Goal: Task Accomplishment & Management: Manage account settings

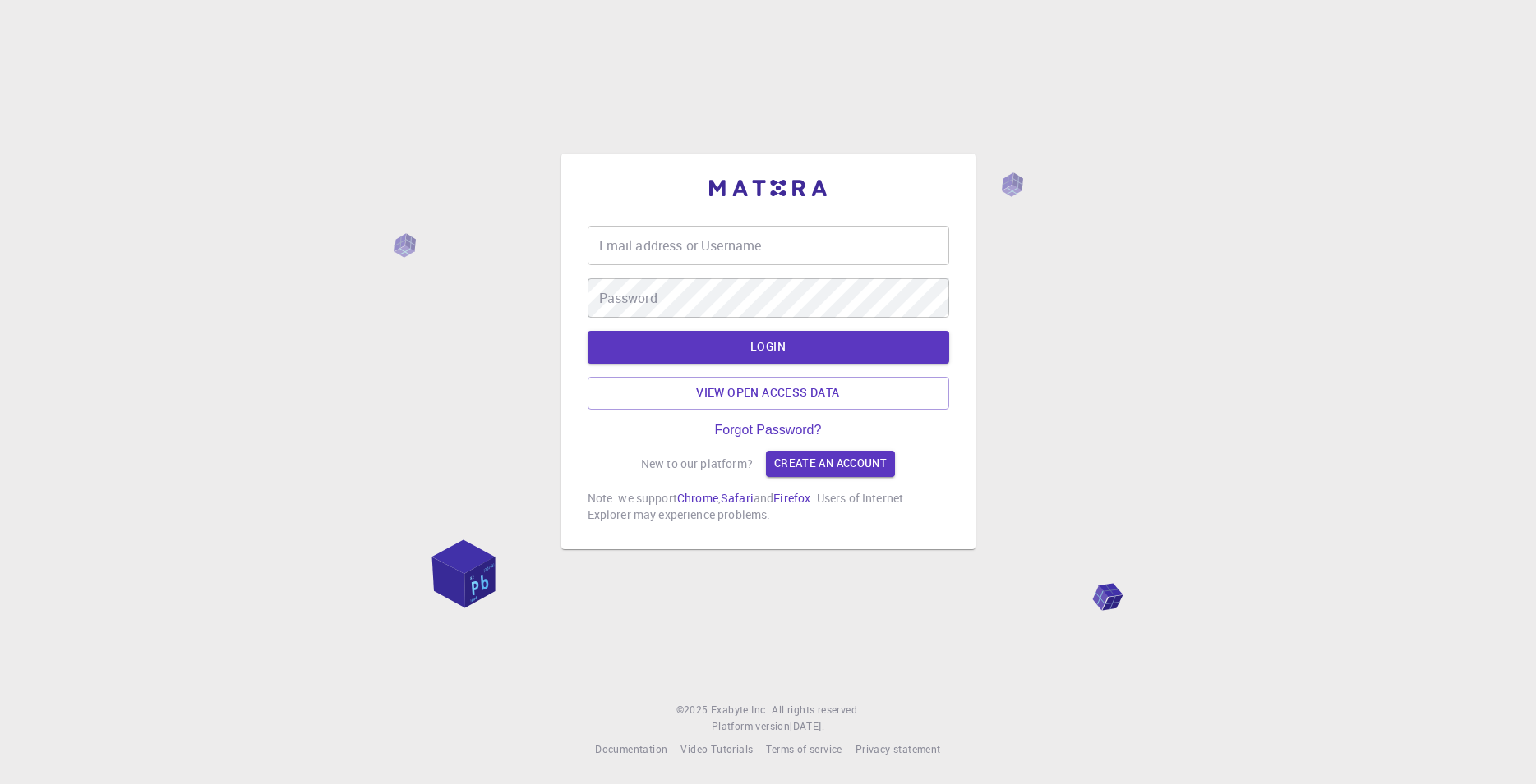
drag, startPoint x: 0, startPoint y: 0, endPoint x: 719, endPoint y: 232, distance: 755.5
click at [746, 247] on input "Email address or Username" at bounding box center [768, 246] width 362 height 39
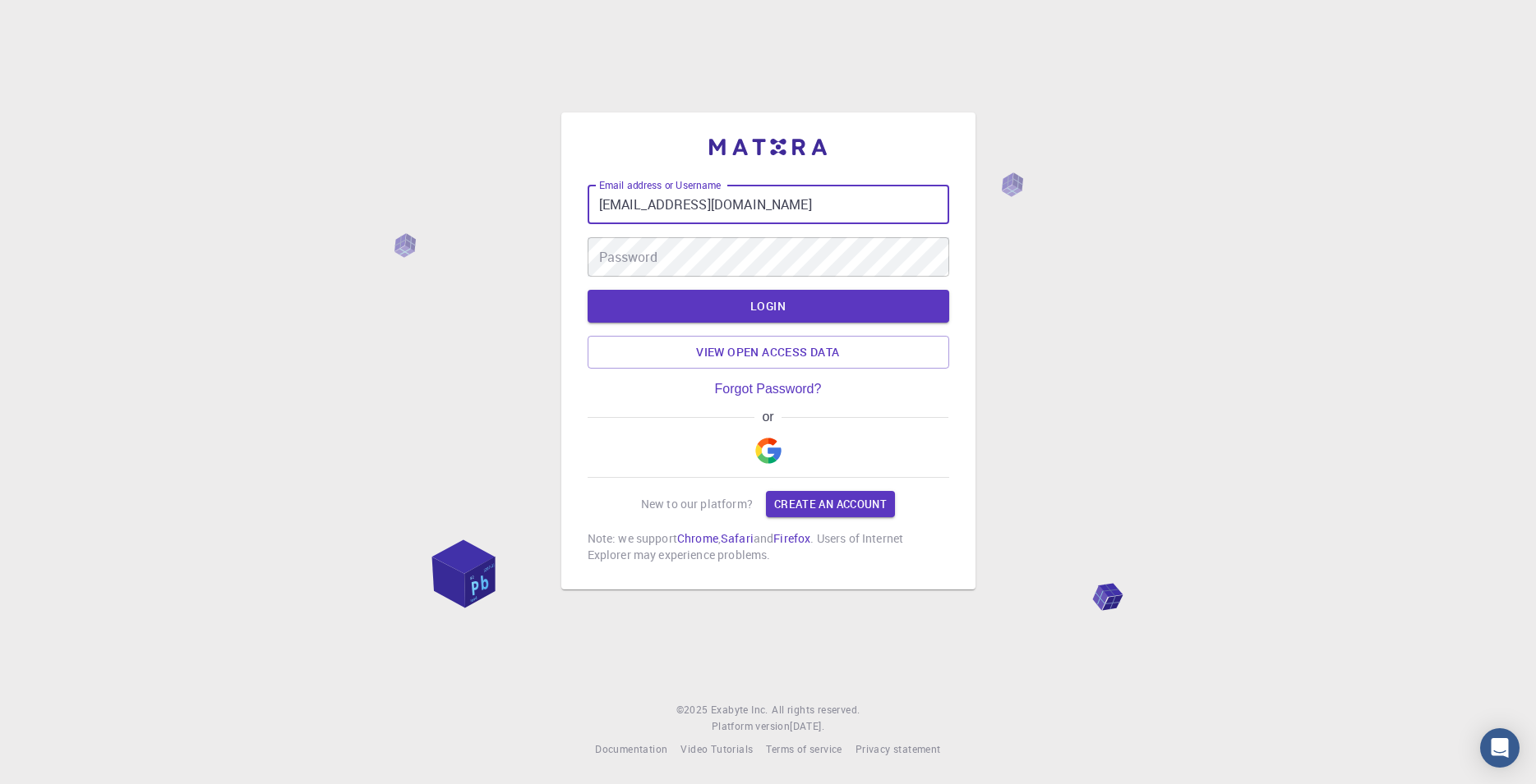
type input "[EMAIL_ADDRESS][DOMAIN_NAME]"
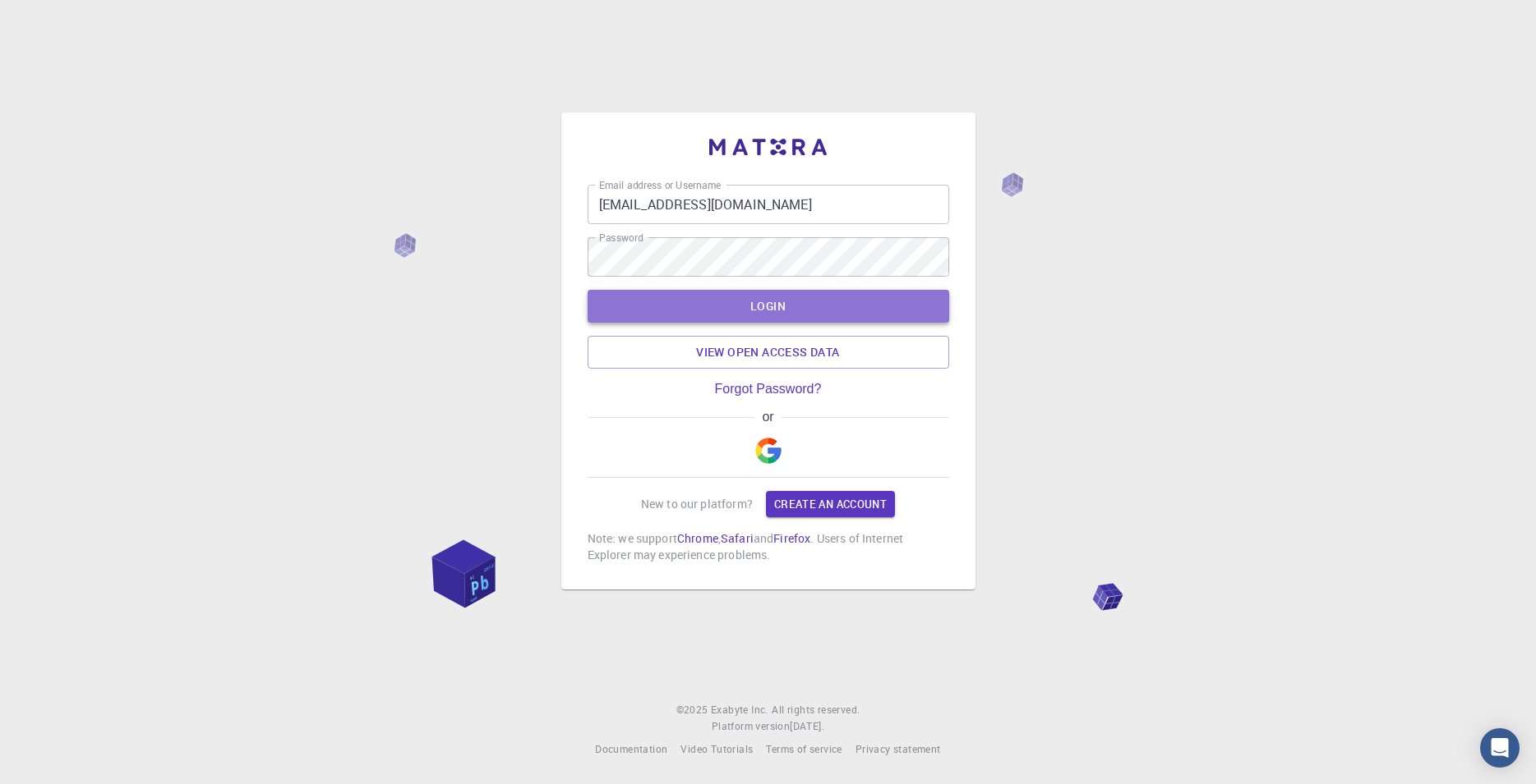
click at [788, 315] on button "LOGIN" at bounding box center [768, 306] width 362 height 33
click at [794, 300] on button "LOGIN" at bounding box center [768, 306] width 362 height 33
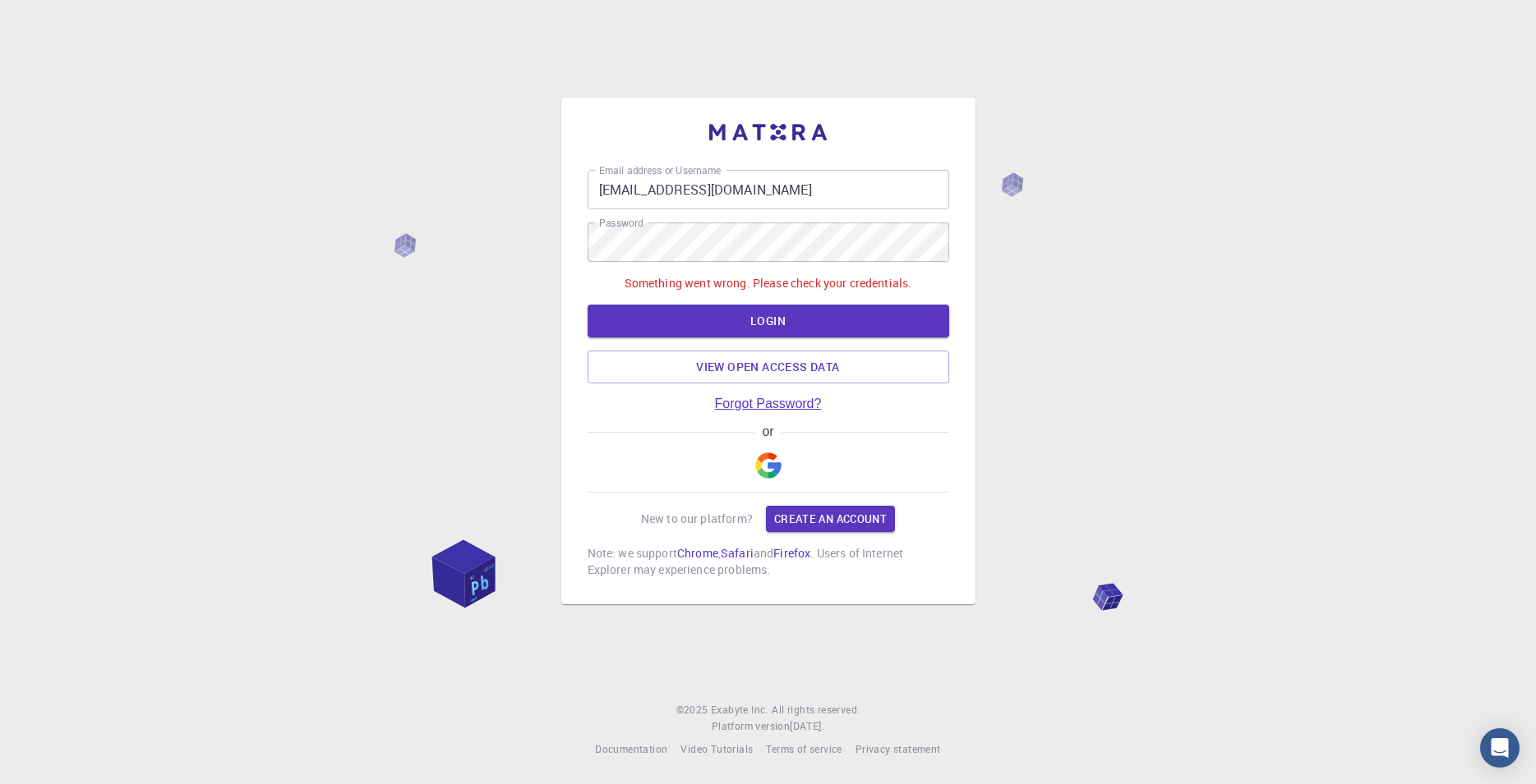
click at [775, 406] on link "Forgot Password?" at bounding box center [768, 404] width 107 height 15
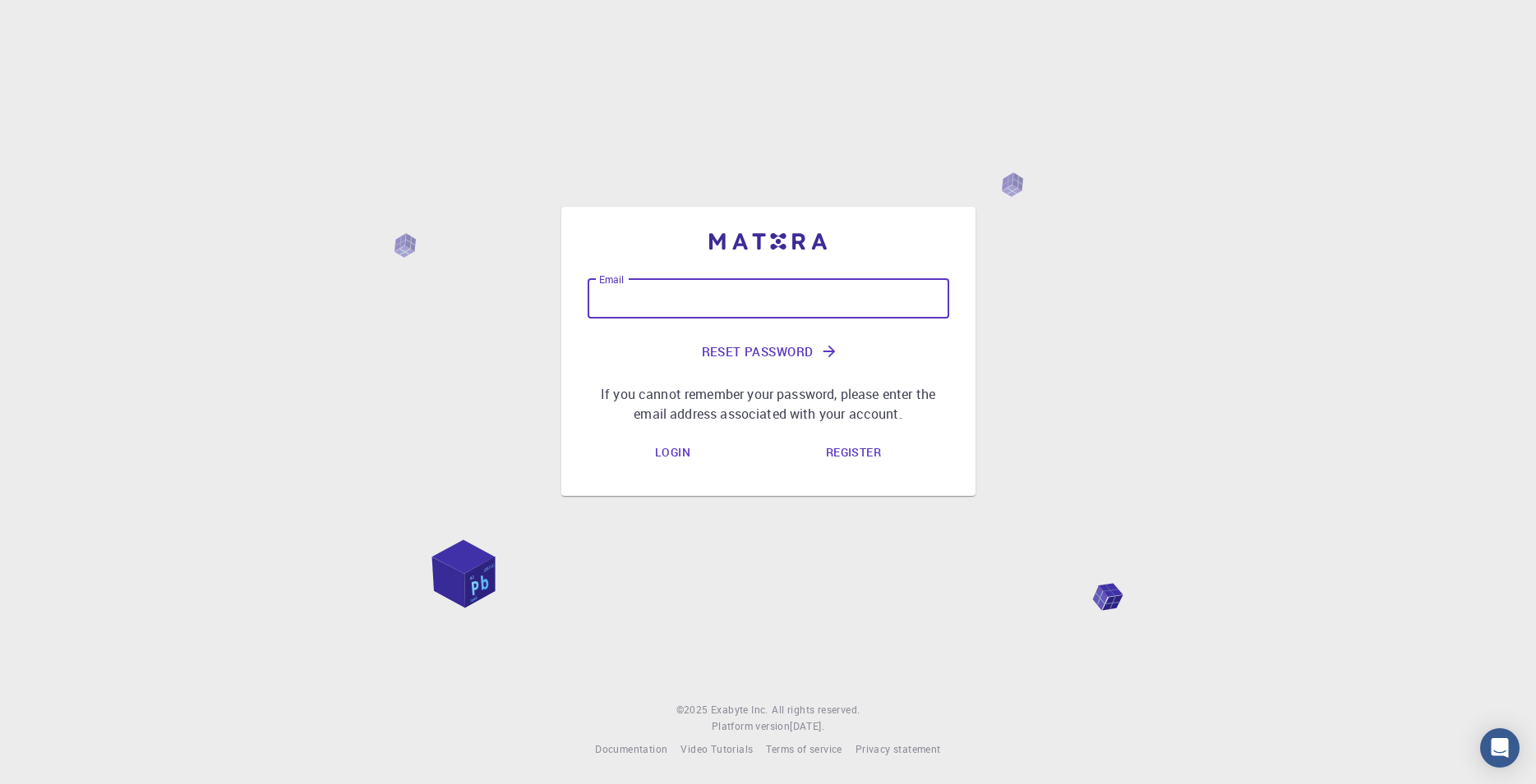
click at [717, 302] on input "Email" at bounding box center [768, 299] width 362 height 39
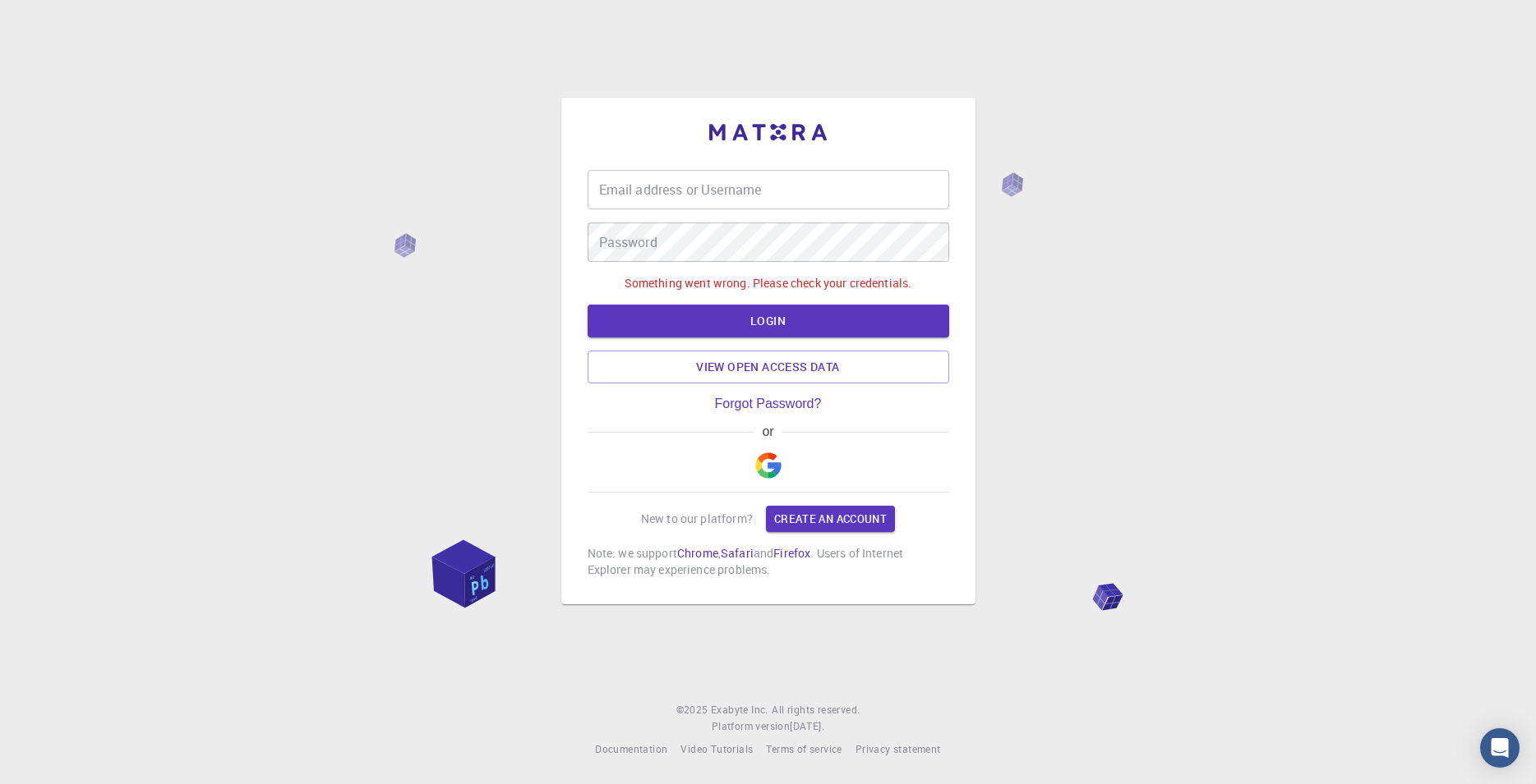
click at [827, 177] on input "Email address or Username" at bounding box center [768, 190] width 362 height 39
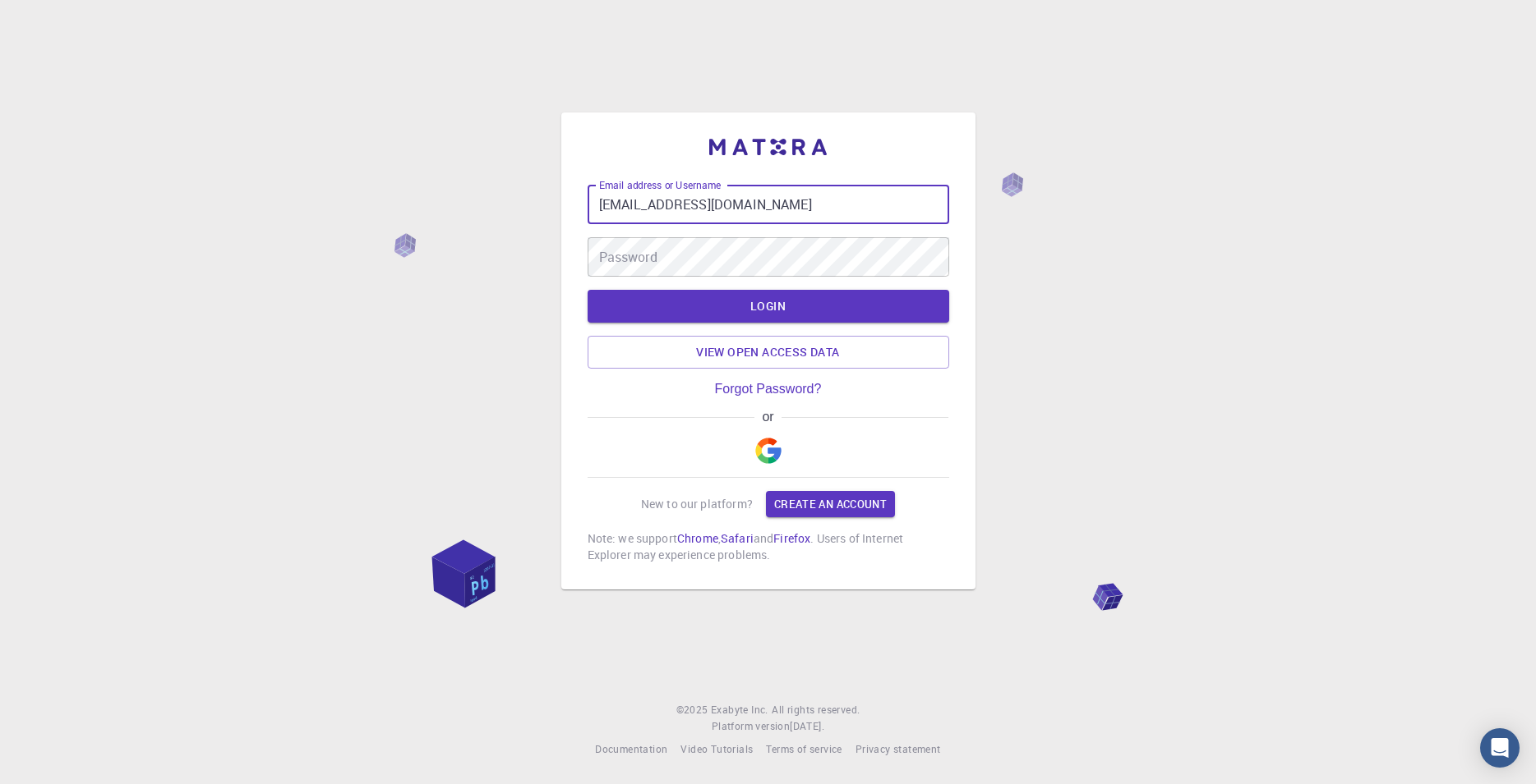
type input "[EMAIL_ADDRESS][DOMAIN_NAME]"
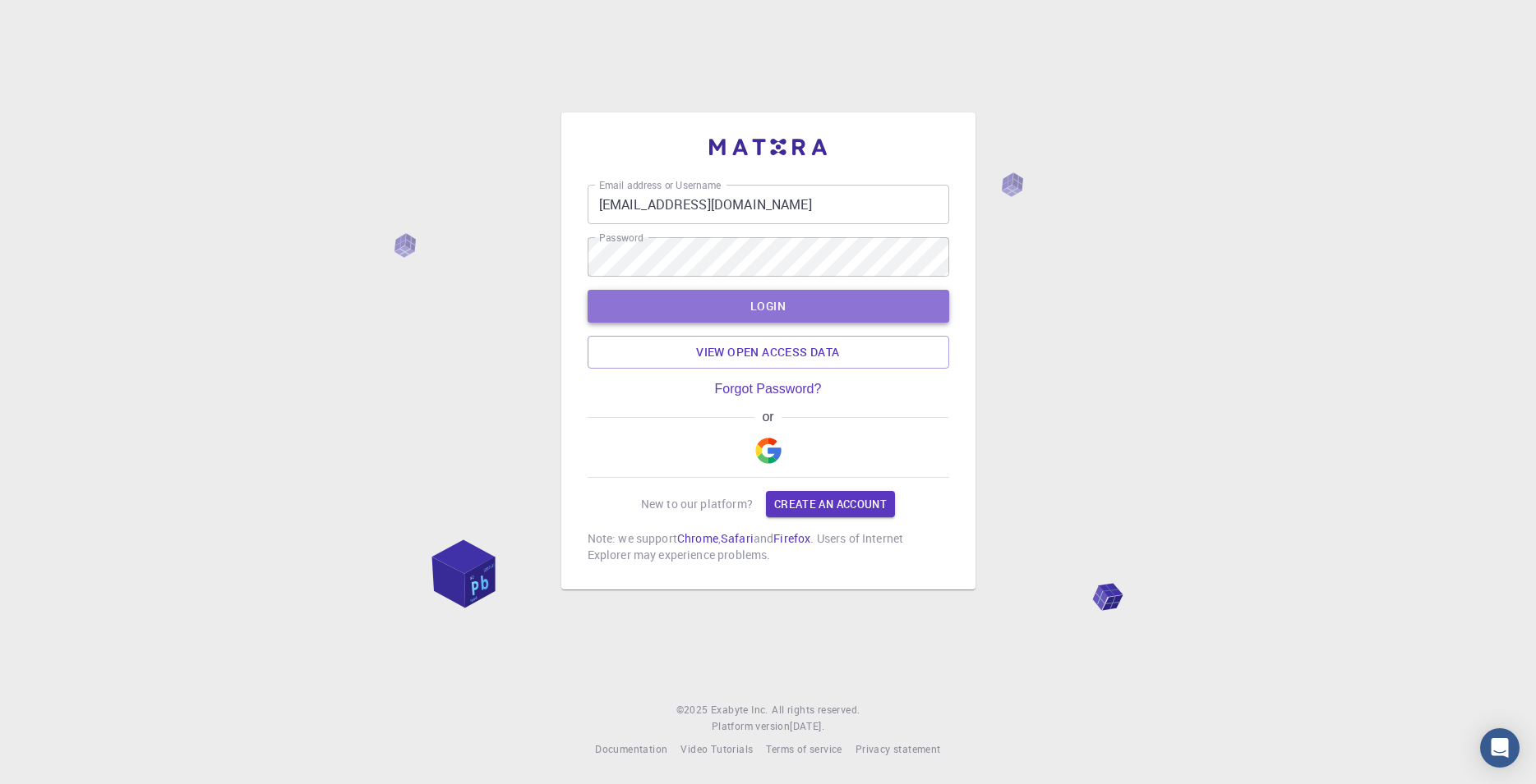
click at [806, 314] on button "LOGIN" at bounding box center [768, 306] width 362 height 33
